Goal: Check status: Check status

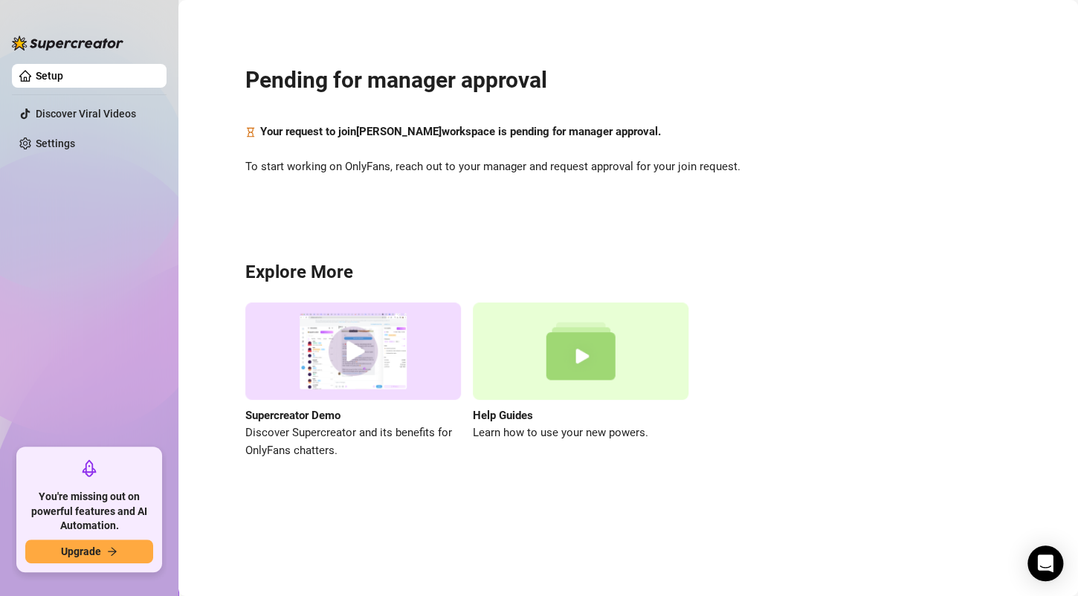
click at [63, 82] on link "Setup" at bounding box center [50, 76] width 28 height 12
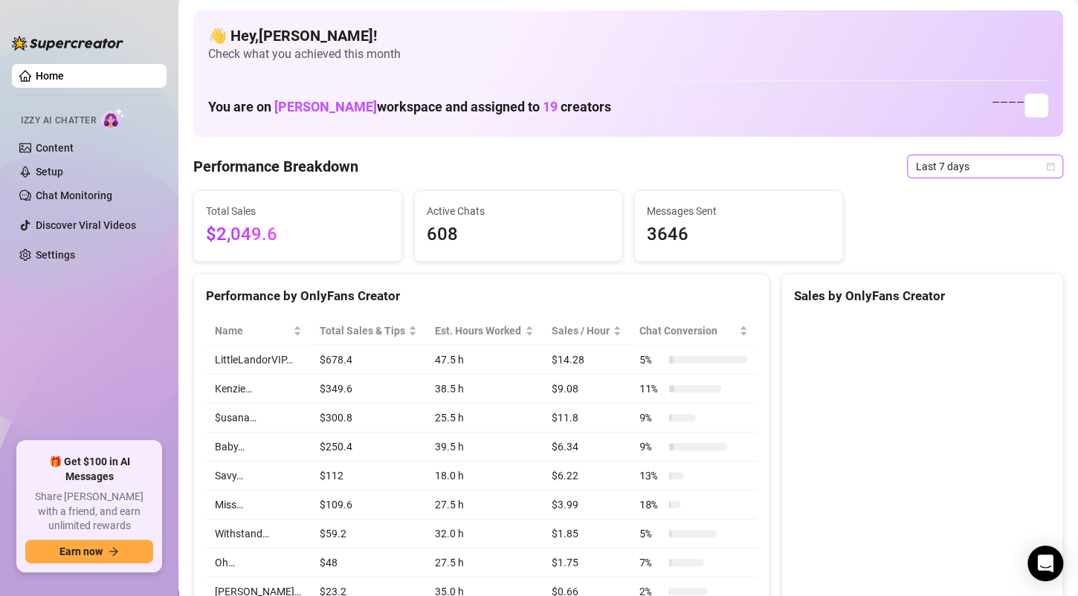
click at [960, 167] on span "Last 7 days" at bounding box center [985, 166] width 138 height 22
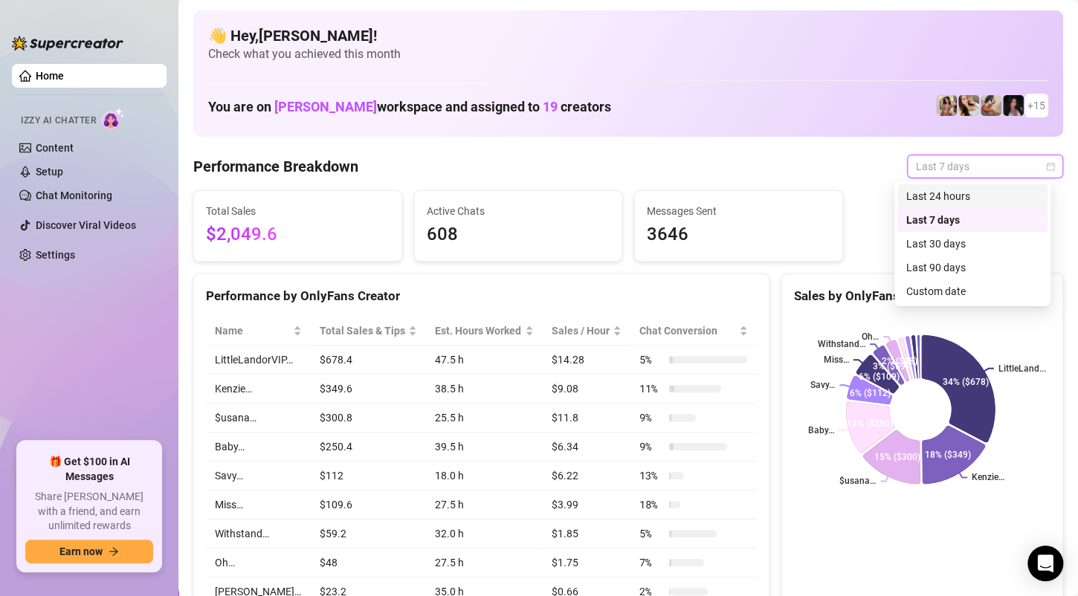
click at [958, 199] on div "Last 24 hours" at bounding box center [972, 196] width 132 height 16
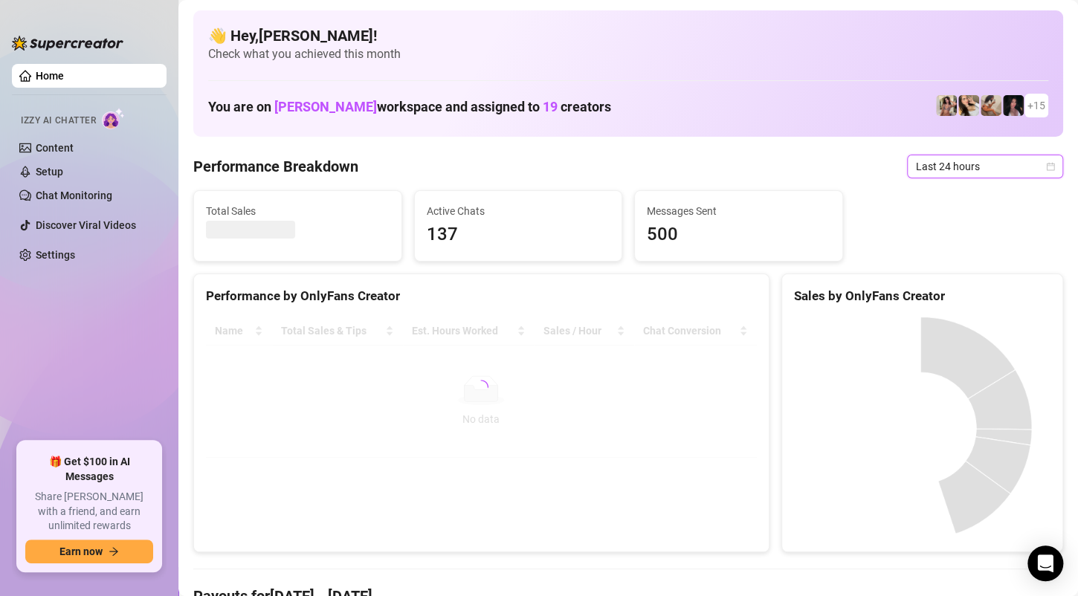
click at [1032, 169] on span "Last 24 hours" at bounding box center [985, 166] width 138 height 22
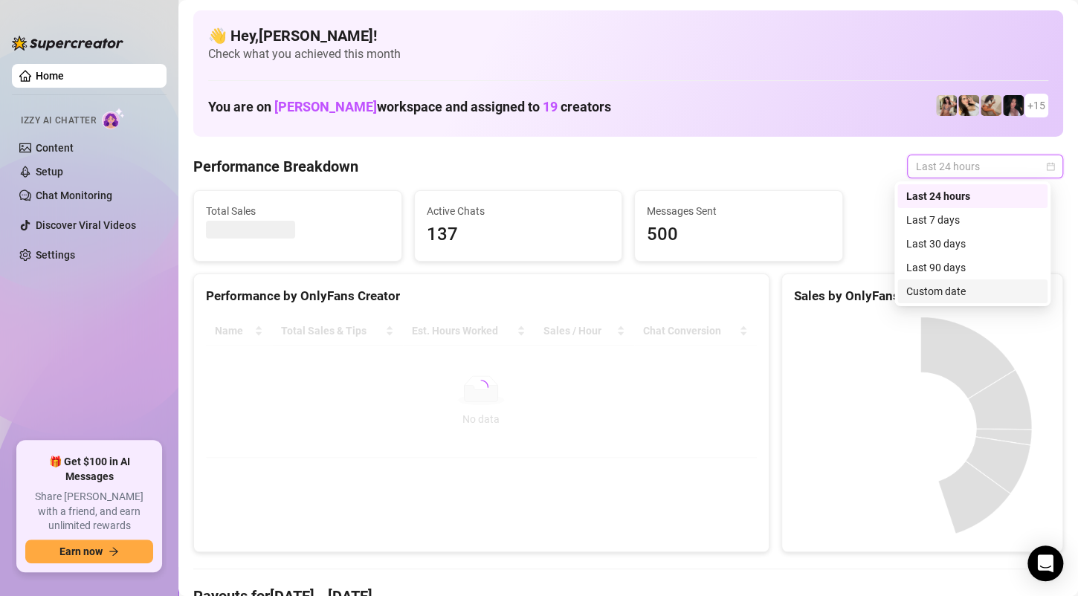
click at [950, 293] on div "Custom date" at bounding box center [972, 291] width 132 height 16
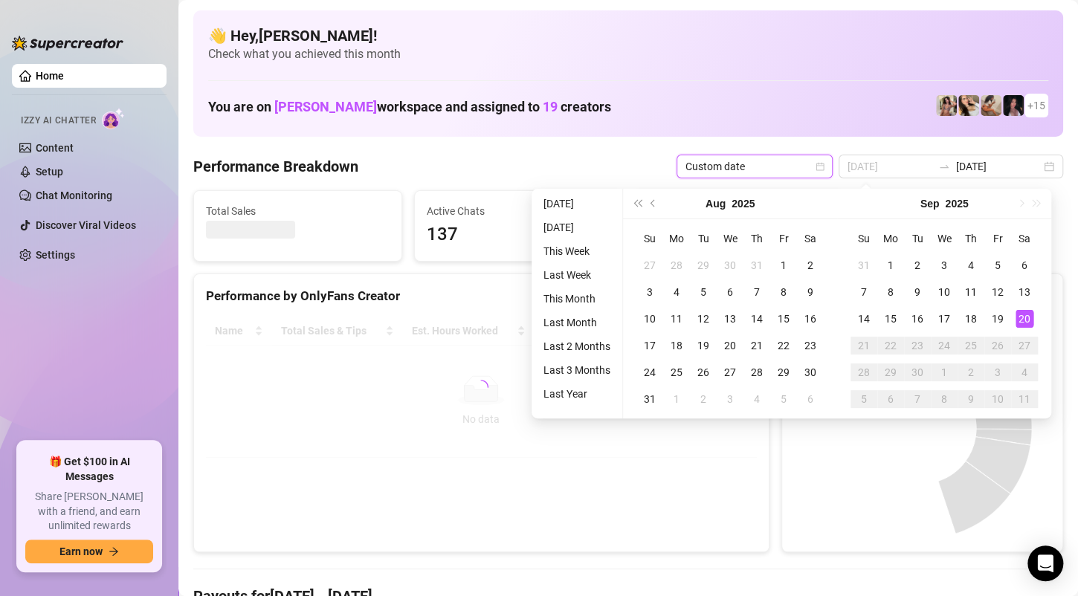
click at [1023, 322] on div "20" at bounding box center [1024, 319] width 18 height 18
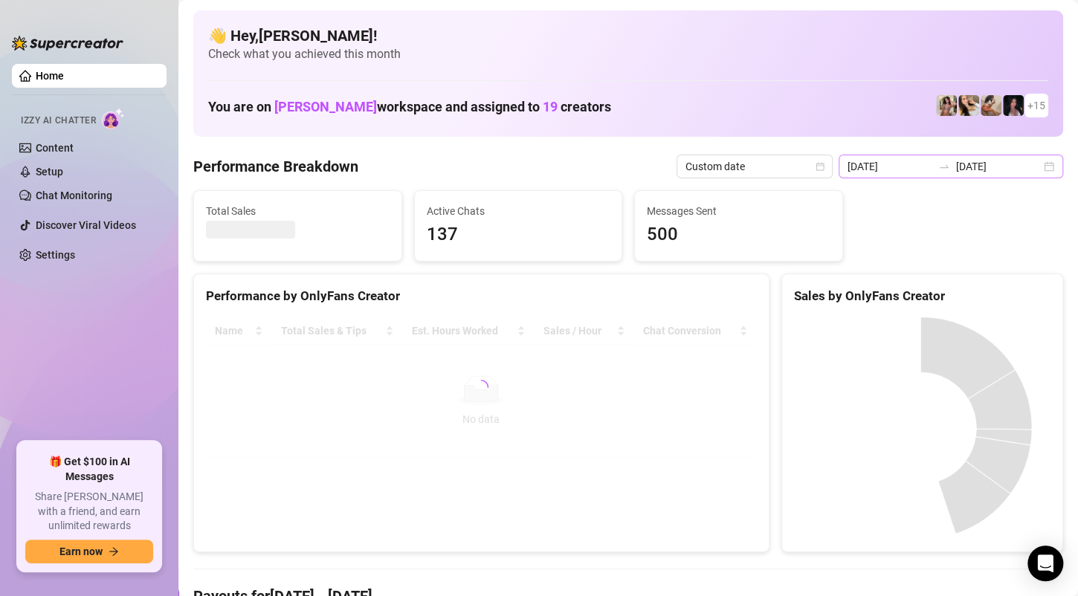
click at [1036, 167] on div "[DATE] [DATE]" at bounding box center [951, 167] width 225 height 24
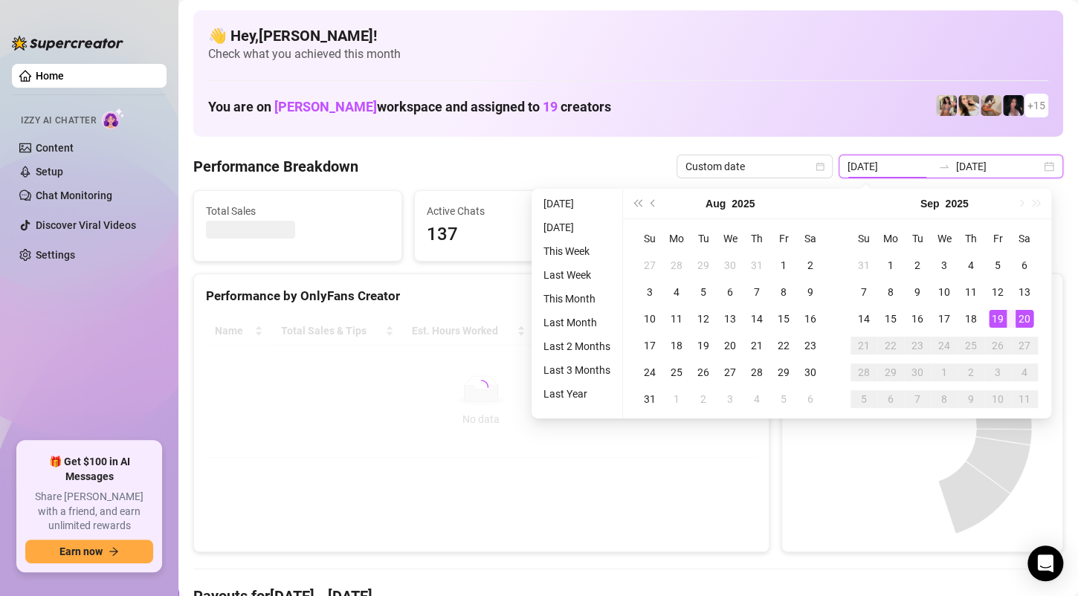
type input "[DATE]"
click at [1027, 316] on div "20" at bounding box center [1024, 319] width 18 height 18
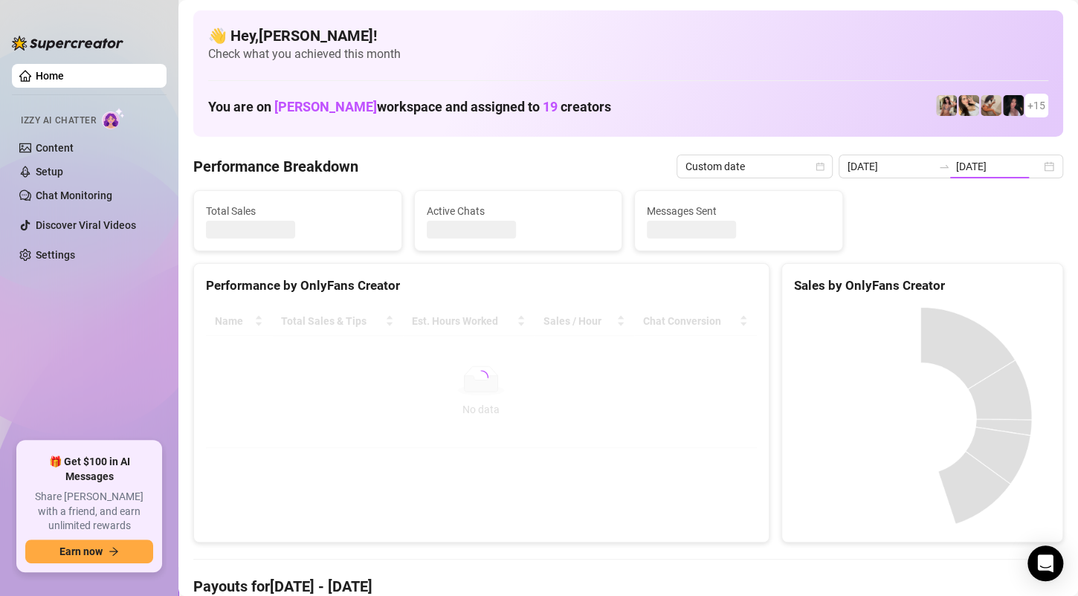
type input "[DATE]"
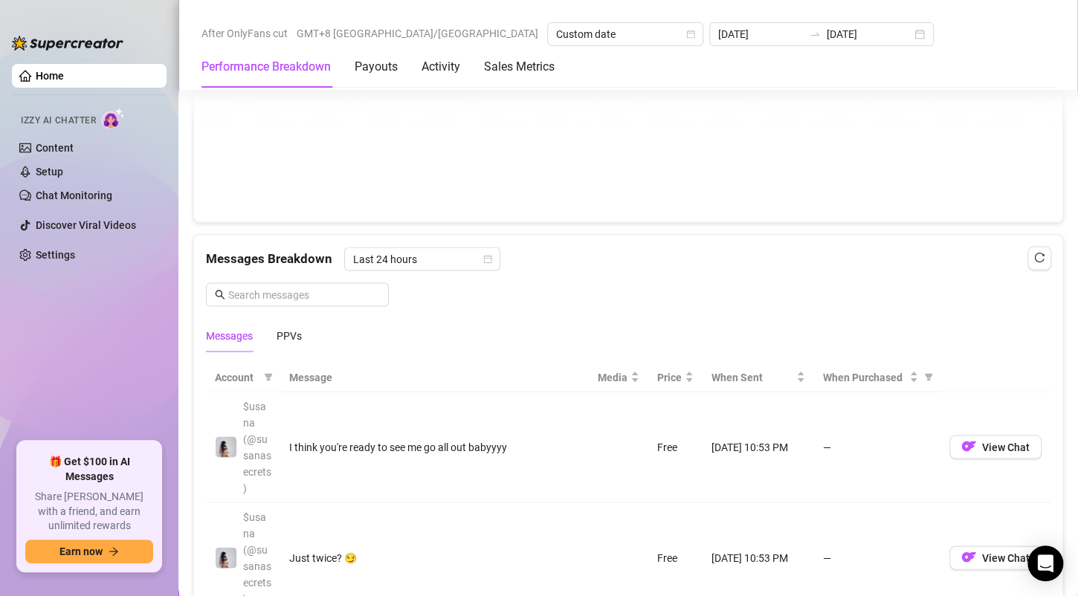
scroll to position [1189, 0]
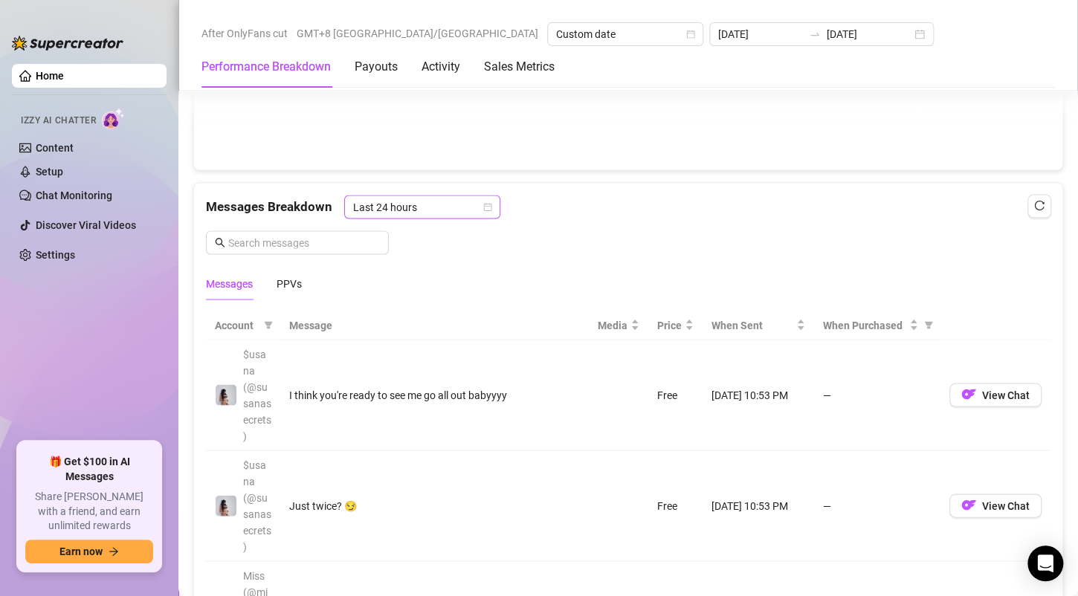
click at [484, 204] on icon "calendar" at bounding box center [488, 206] width 8 height 8
click at [484, 204] on icon "calendar" at bounding box center [487, 206] width 9 height 9
click at [921, 315] on span "When Purchased" at bounding box center [928, 325] width 15 height 22
click at [882, 374] on span "Purchased" at bounding box center [869, 375] width 50 height 12
radio input "true"
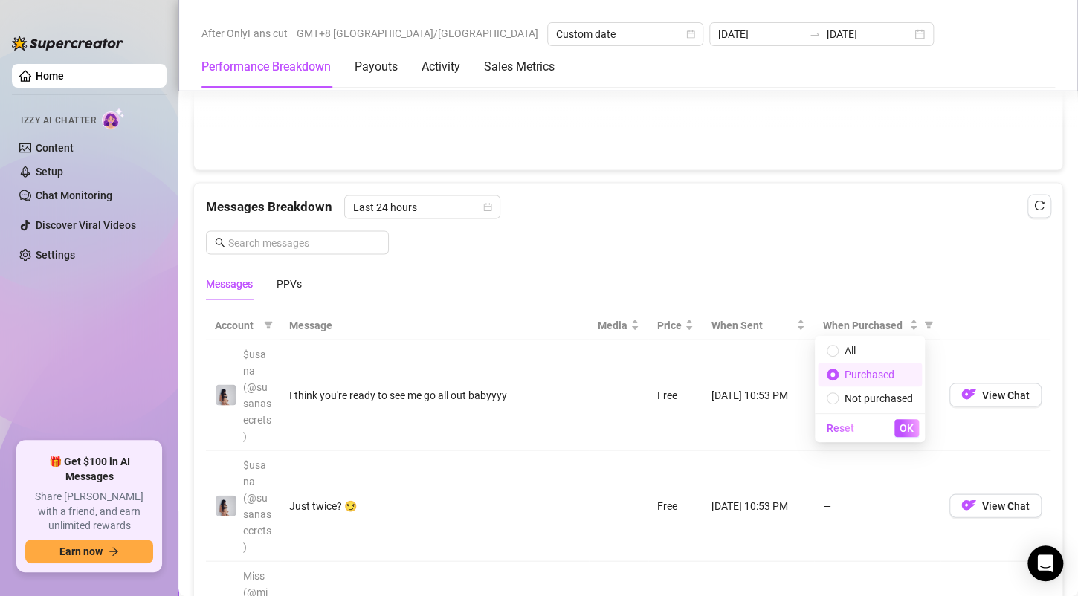
click at [903, 418] on div "Reset OK" at bounding box center [870, 427] width 110 height 29
click at [907, 424] on span "OK" at bounding box center [907, 428] width 14 height 12
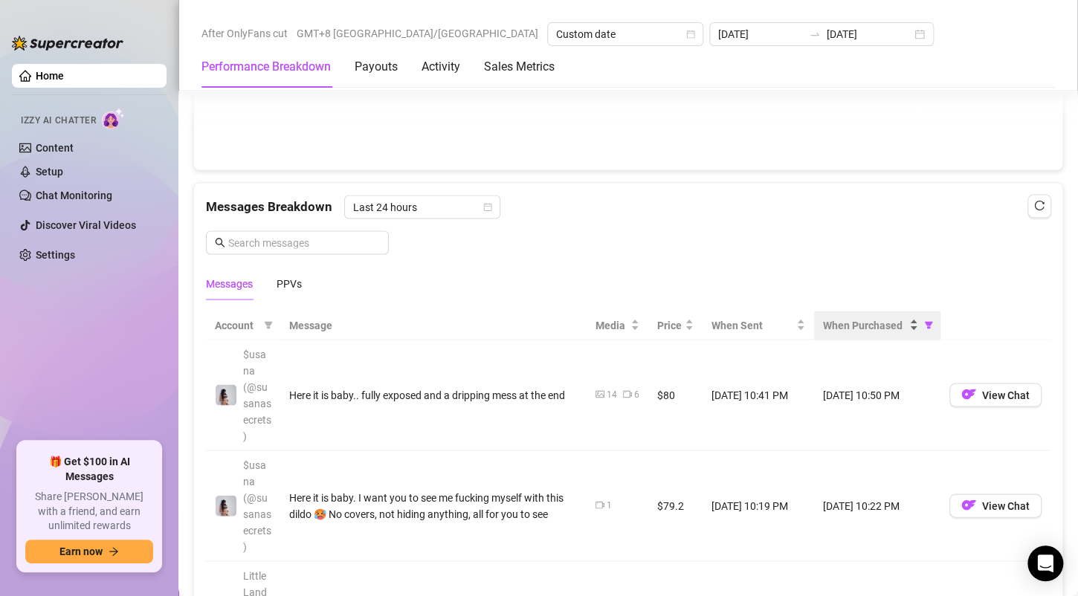
click at [867, 328] on span "When Purchased" at bounding box center [864, 325] width 83 height 16
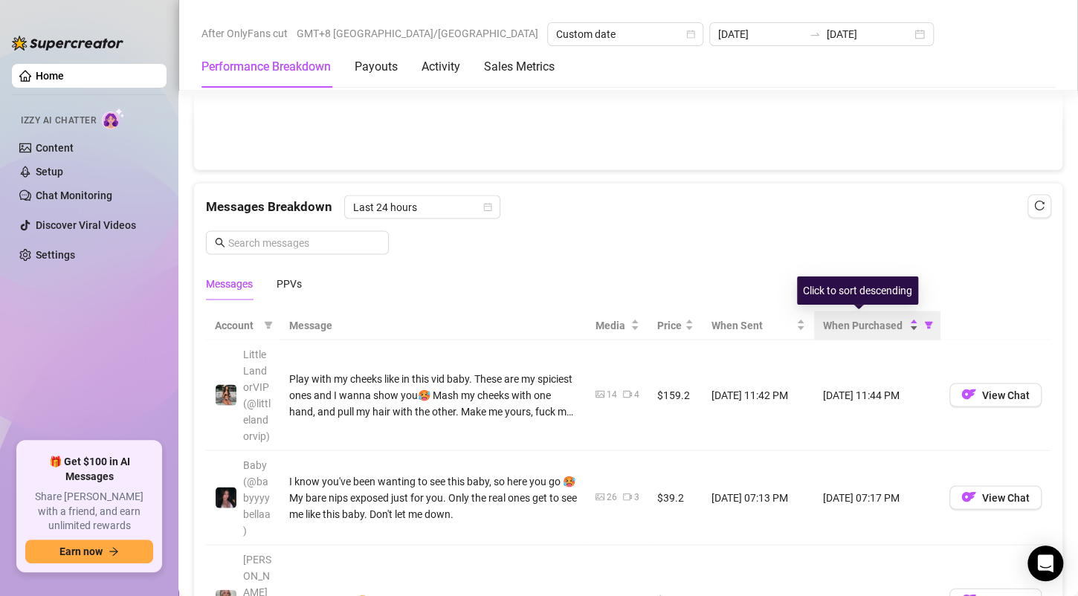
click at [867, 327] on span "When Purchased" at bounding box center [864, 325] width 83 height 16
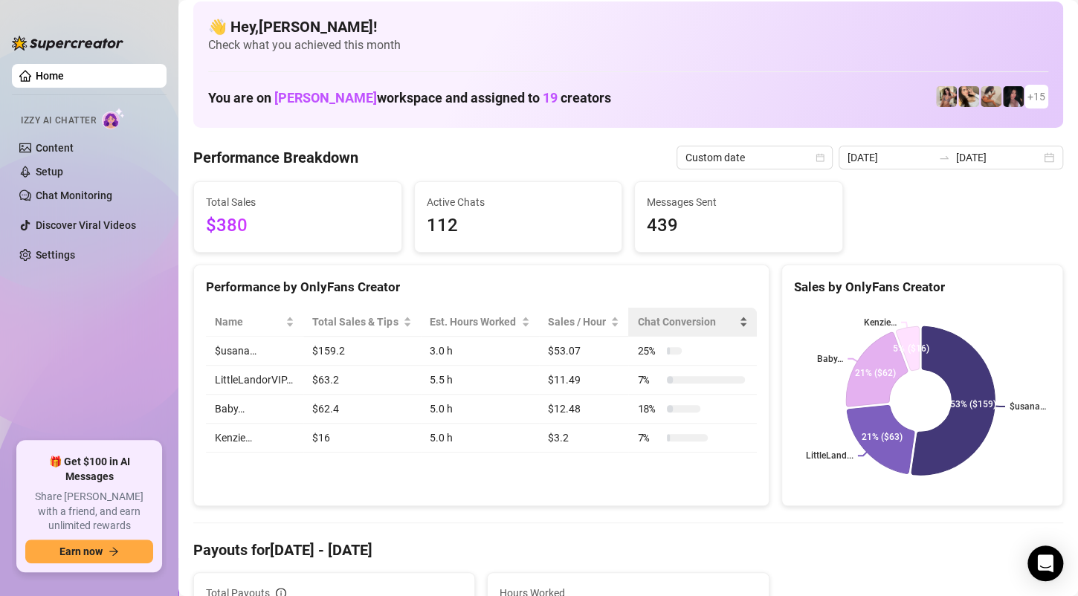
scroll to position [0, 0]
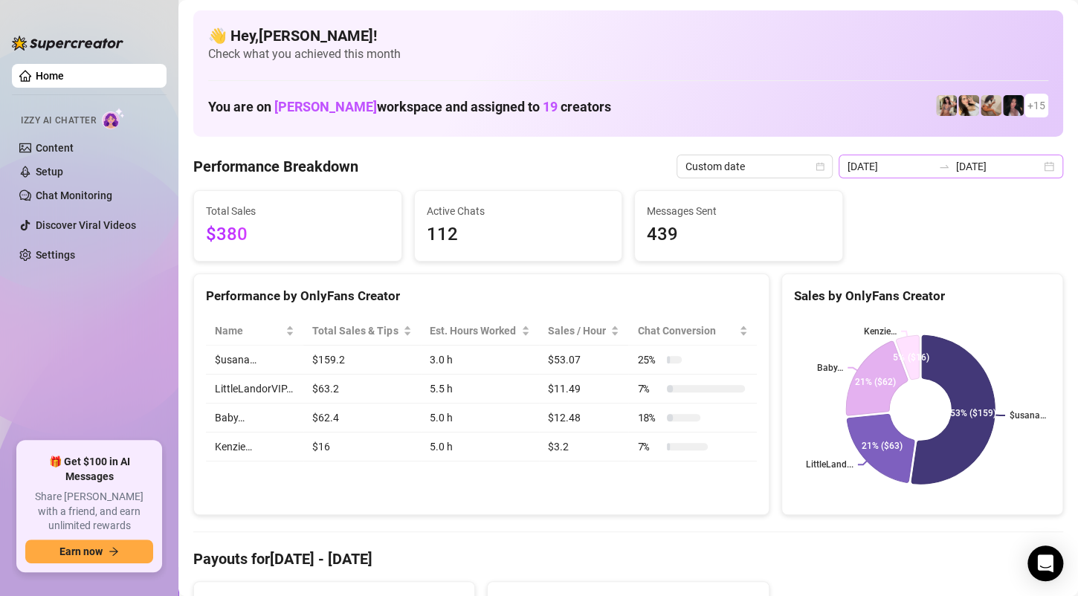
click at [1031, 171] on div "[DATE] [DATE]" at bounding box center [951, 167] width 225 height 24
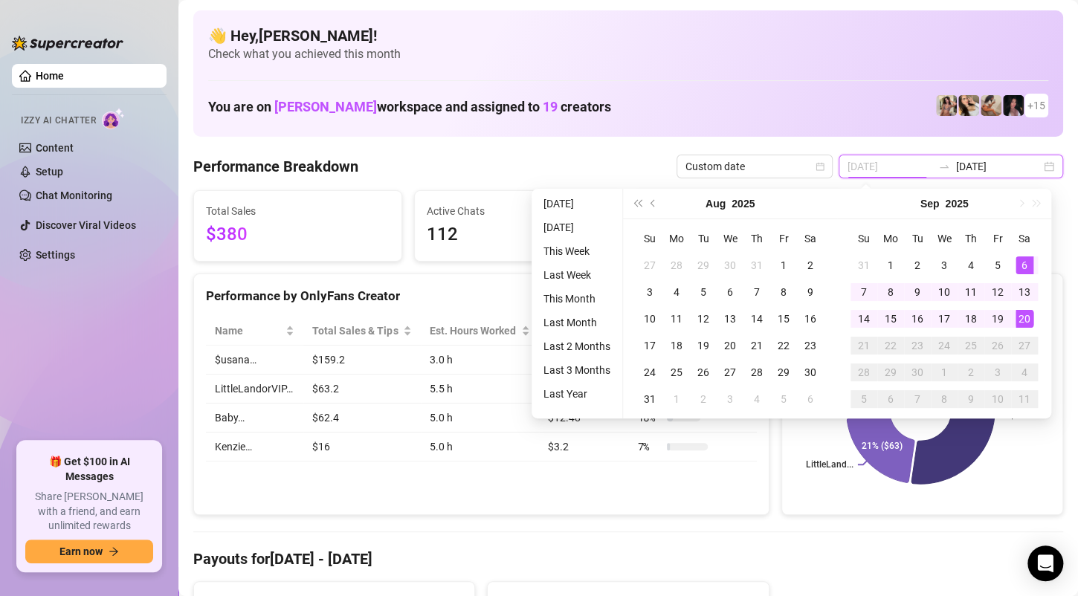
type input "[DATE]"
click at [807, 167] on span "Custom date" at bounding box center [754, 166] width 138 height 22
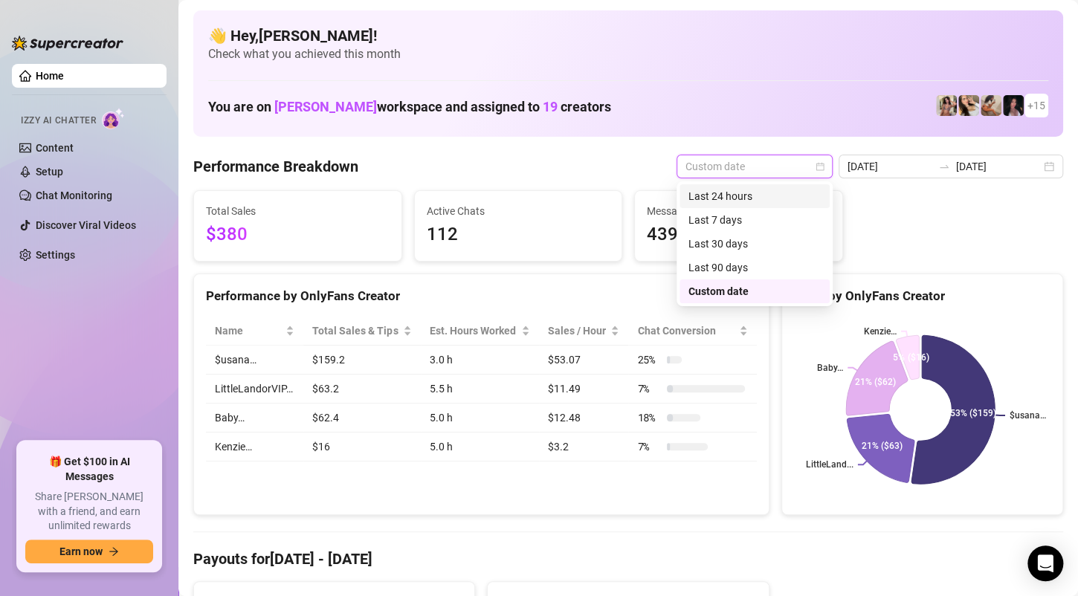
click at [775, 202] on div "Last 24 hours" at bounding box center [754, 196] width 132 height 16
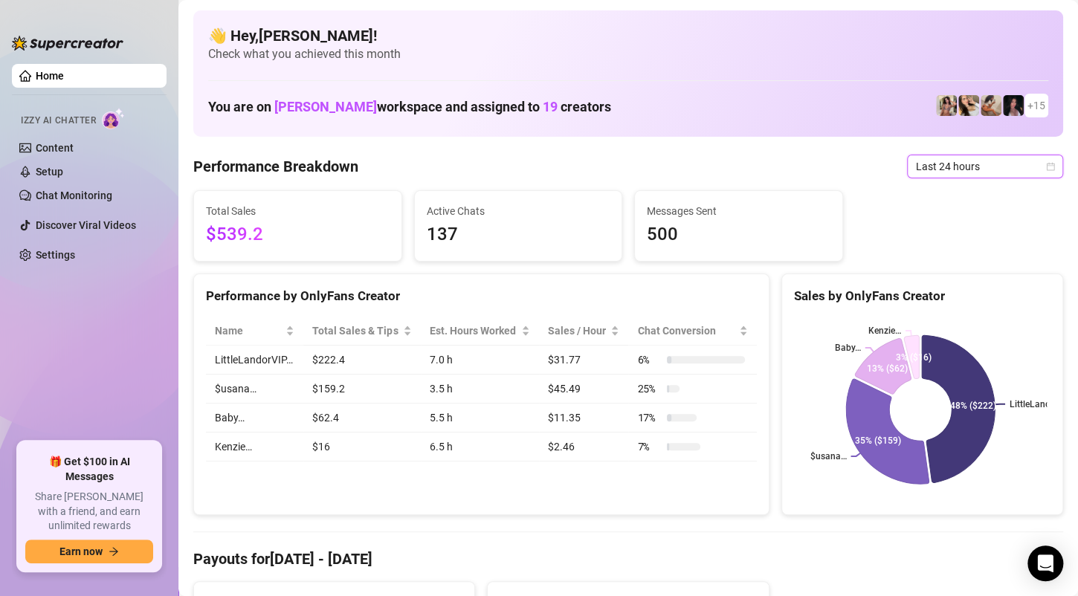
click at [1046, 166] on icon "calendar" at bounding box center [1050, 166] width 9 height 9
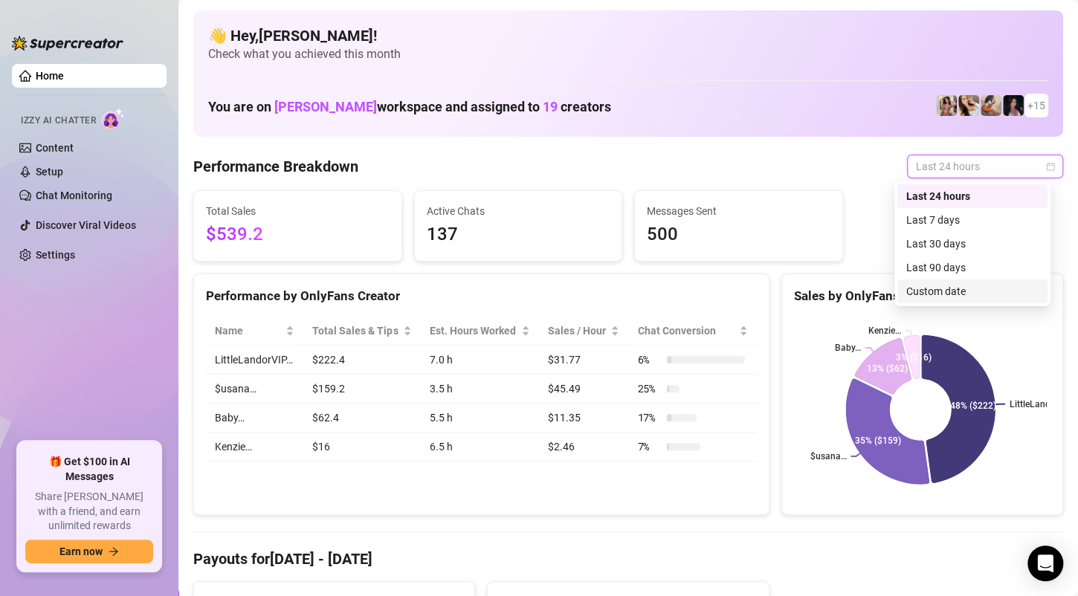
click at [957, 285] on div "Custom date" at bounding box center [972, 291] width 132 height 16
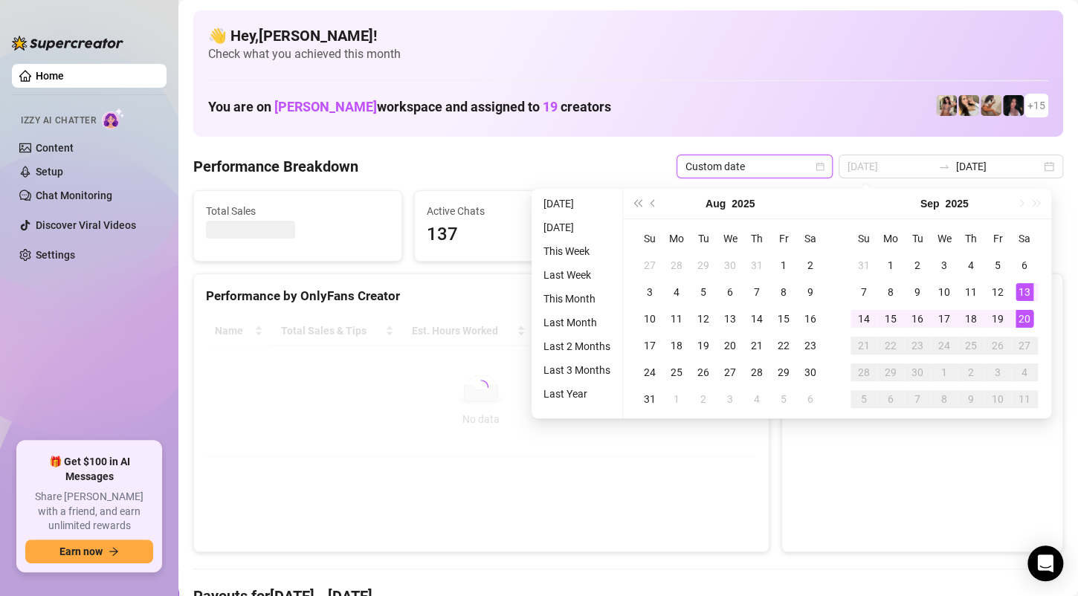
type input "[DATE]"
click at [1023, 317] on div "20" at bounding box center [1024, 319] width 18 height 18
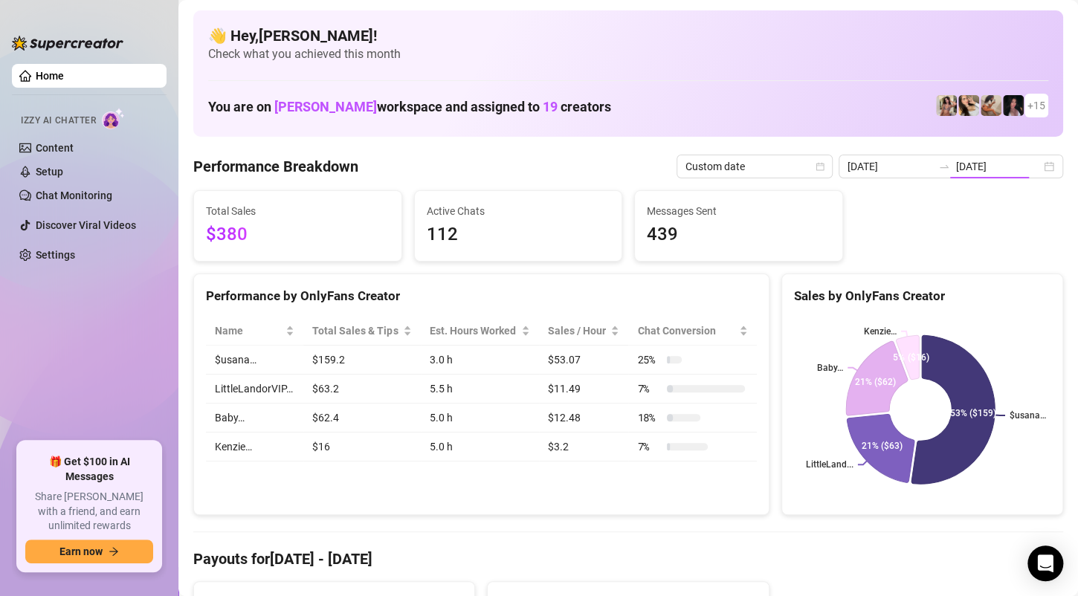
type input "[DATE]"
